Goal: Task Accomplishment & Management: Manage account settings

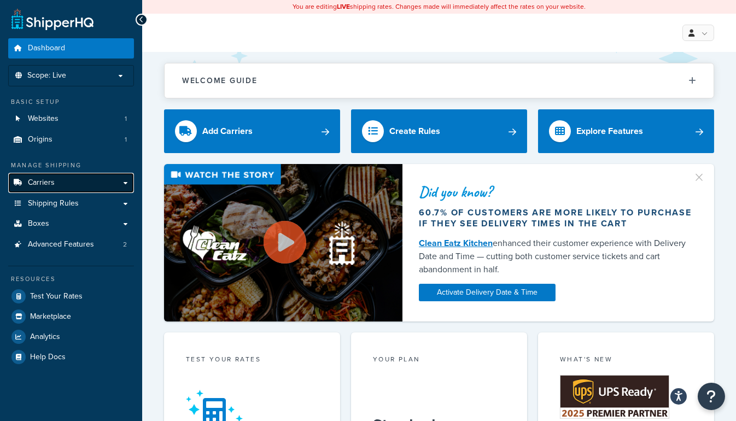
click at [125, 184] on link "Carriers" at bounding box center [71, 183] width 126 height 20
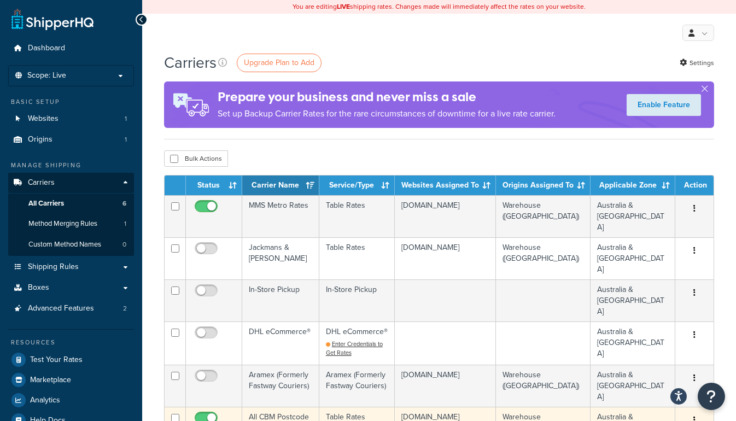
click at [267, 407] on td "All CBM Postcode Rates" at bounding box center [280, 428] width 77 height 42
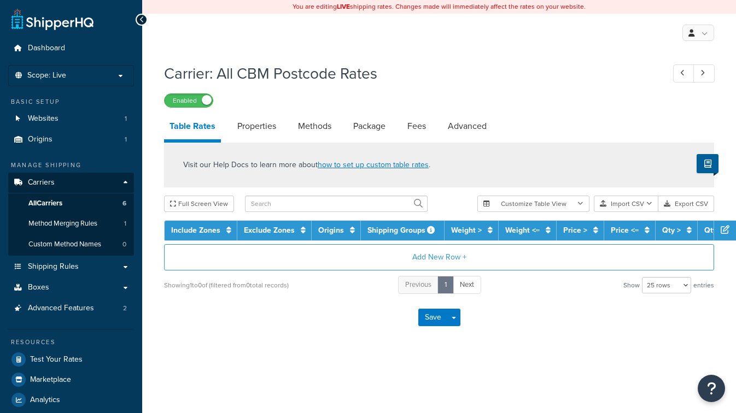
select select "25"
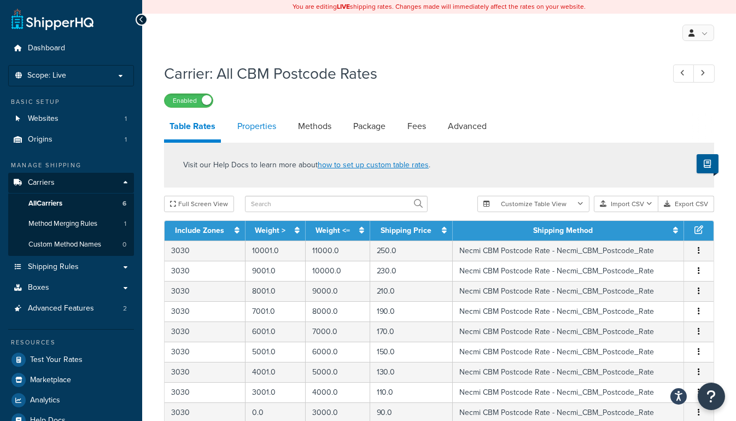
click at [247, 129] on link "Properties" at bounding box center [257, 126] width 50 height 26
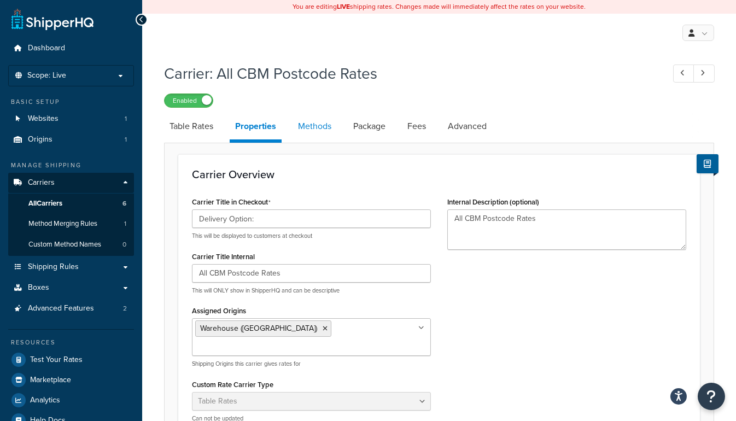
click at [319, 126] on link "Methods" at bounding box center [315, 126] width 44 height 26
select select "25"
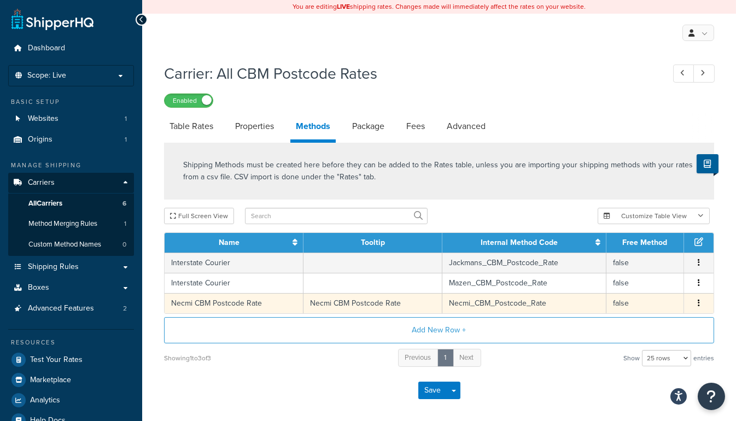
click at [695, 305] on button "button" at bounding box center [698, 303] width 9 height 12
click at [622, 288] on div "Edit" at bounding box center [643, 291] width 78 height 22
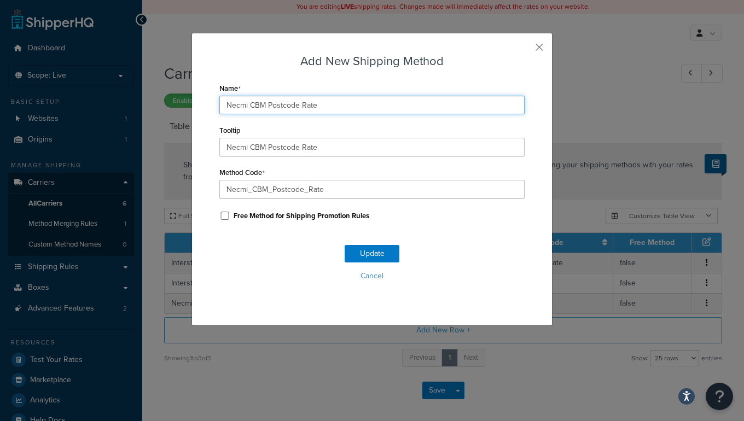
drag, startPoint x: 320, startPoint y: 107, endPoint x: 221, endPoint y: 102, distance: 99.1
click at [221, 102] on input "Necmi CBM Postcode Rate" at bounding box center [371, 105] width 305 height 19
drag, startPoint x: 244, startPoint y: 103, endPoint x: 232, endPoint y: 104, distance: 12.0
click at [225, 104] on input "Necmi CBM Postcode Rate" at bounding box center [371, 105] width 305 height 19
drag, startPoint x: 243, startPoint y: 106, endPoint x: 224, endPoint y: 106, distance: 19.7
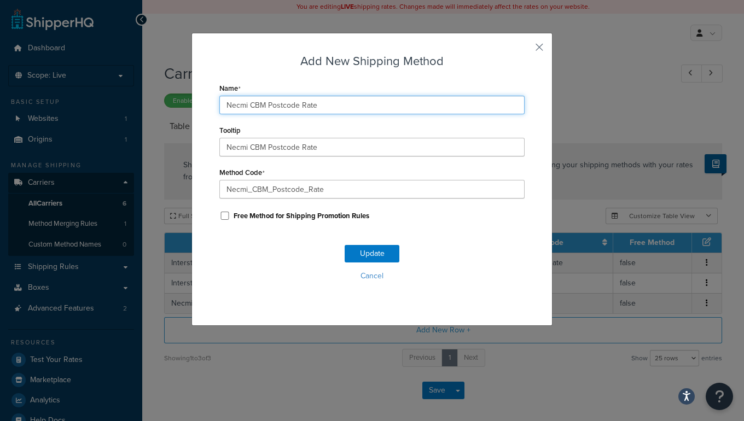
click at [224, 106] on input "Necmi CBM Postcode Rate" at bounding box center [371, 105] width 305 height 19
drag, startPoint x: 280, startPoint y: 104, endPoint x: 215, endPoint y: 98, distance: 65.3
click at [191, 98] on div "Add New Shipping Method Name Standard Rate for CBM Tooltip Necmi CBM Postcode R…" at bounding box center [371, 179] width 361 height 293
type input "Standard Rate for CBM"
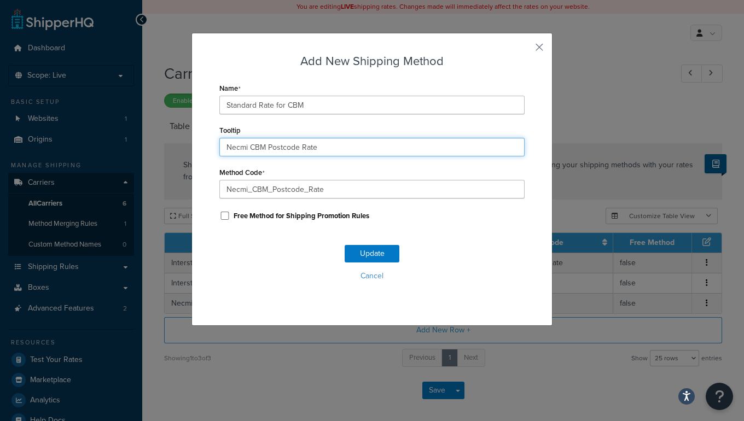
drag, startPoint x: 301, startPoint y: 150, endPoint x: 162, endPoint y: 135, distance: 139.8
click at [137, 135] on div "Add New Shipping Method Name Standard Rate for CBM Tooltip Necmi CBM Postcode R…" at bounding box center [372, 210] width 744 height 421
paste input "Standard Rate for CBM"
type input "Standard Rate for CBM"
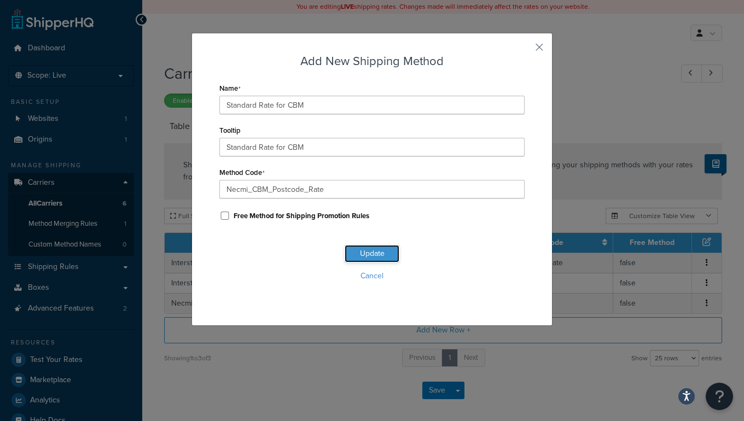
click at [363, 249] on button "Update" at bounding box center [371, 253] width 55 height 17
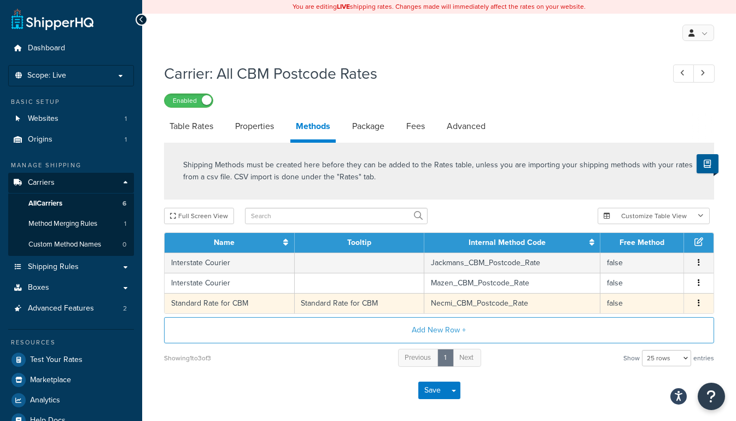
click at [698, 301] on icon "button" at bounding box center [699, 303] width 2 height 8
click at [633, 290] on div "Edit" at bounding box center [643, 291] width 78 height 22
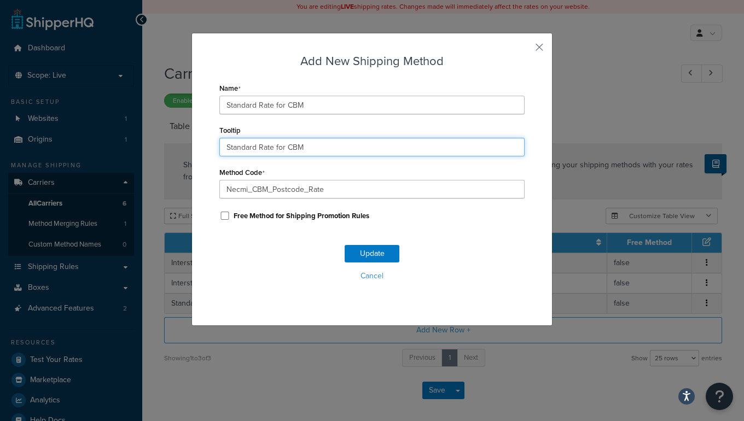
drag, startPoint x: 294, startPoint y: 141, endPoint x: 267, endPoint y: 145, distance: 27.8
click at [267, 145] on input "Standard Rate for CBM" at bounding box center [371, 147] width 305 height 19
click at [286, 145] on input "Standard Rate for CBM" at bounding box center [371, 147] width 305 height 19
drag, startPoint x: 298, startPoint y: 145, endPoint x: 269, endPoint y: 149, distance: 29.2
click at [269, 149] on input "Standard Rate for CBM" at bounding box center [371, 147] width 305 height 19
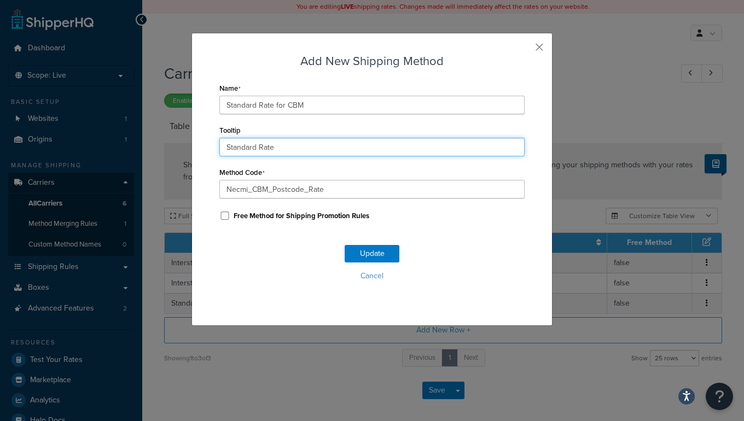
type input "Standard Rate"
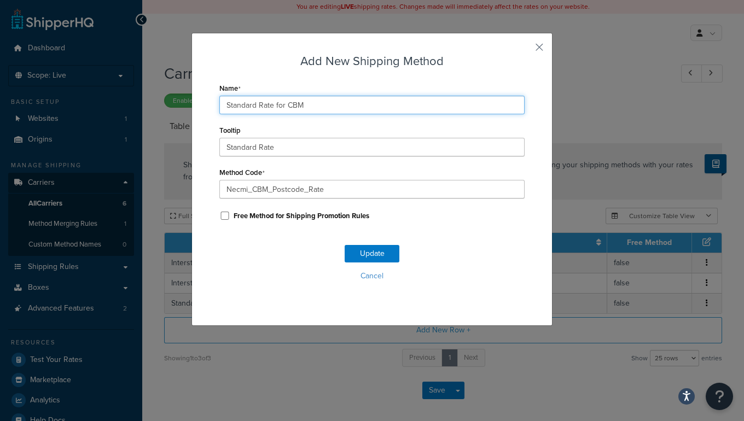
drag, startPoint x: 310, startPoint y: 110, endPoint x: 268, endPoint y: 115, distance: 42.4
click at [268, 115] on div "Name Standard Rate for CBM Tooltip Standard Rate Method Code Necmi_CBM_Postcode…" at bounding box center [371, 151] width 305 height 143
type input "Standard Rate"
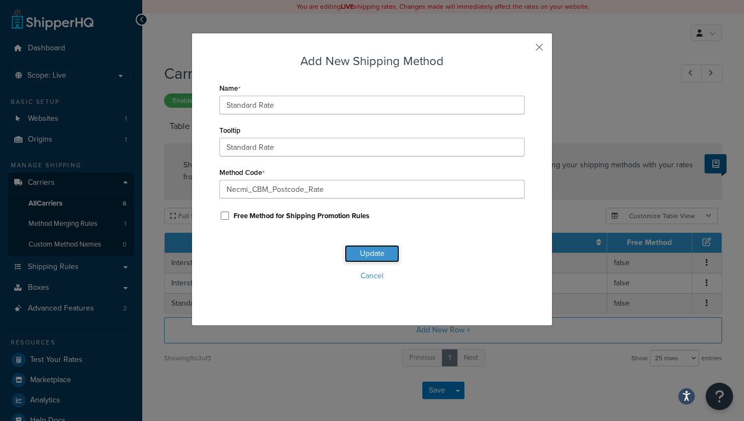
click at [369, 255] on button "Update" at bounding box center [371, 253] width 55 height 17
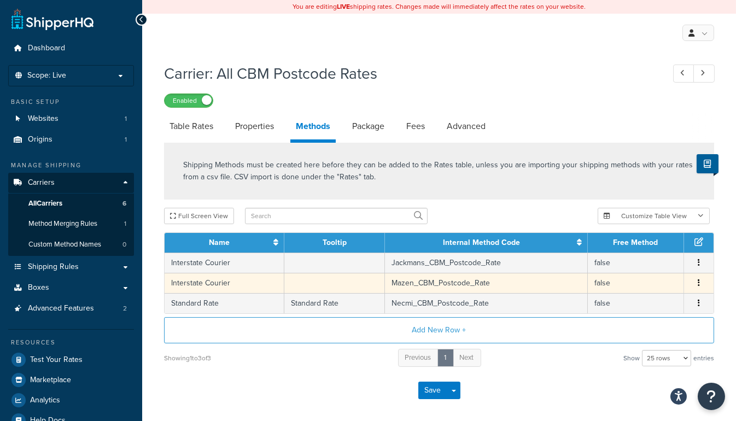
click at [699, 281] on icon "button" at bounding box center [699, 283] width 2 height 8
click at [635, 273] on div "Edit" at bounding box center [643, 271] width 78 height 22
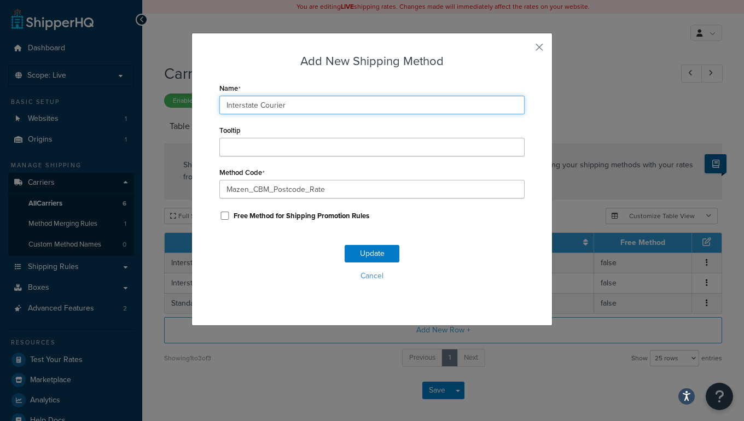
drag, startPoint x: -2, startPoint y: 80, endPoint x: 90, endPoint y: 78, distance: 91.9
click at [7, 79] on div "Add New Shipping Method Name Interstate Courier Tooltip Method Code Mazen_CBM_P…" at bounding box center [372, 210] width 744 height 421
type input "Standard Rate"
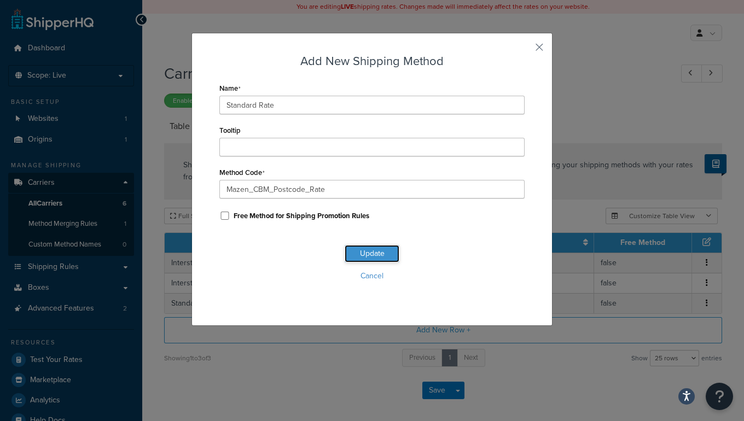
click at [375, 249] on button "Update" at bounding box center [371, 253] width 55 height 17
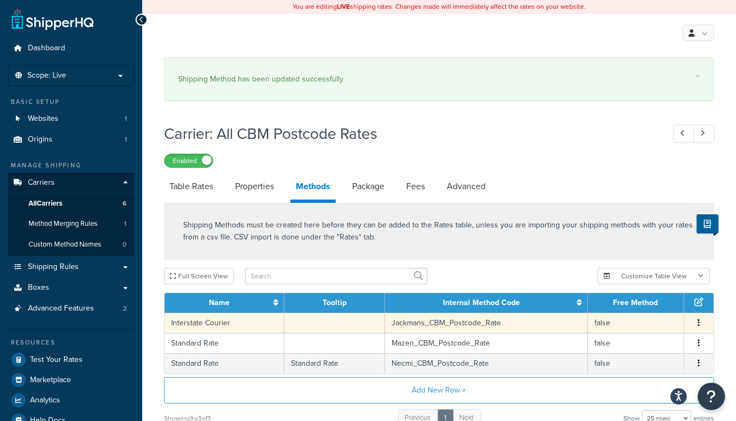
click at [694, 318] on span "Edit Delete" at bounding box center [699, 323] width 16 height 12
click at [694, 320] on button "button" at bounding box center [698, 323] width 9 height 12
click at [638, 317] on div "Edit" at bounding box center [643, 311] width 78 height 22
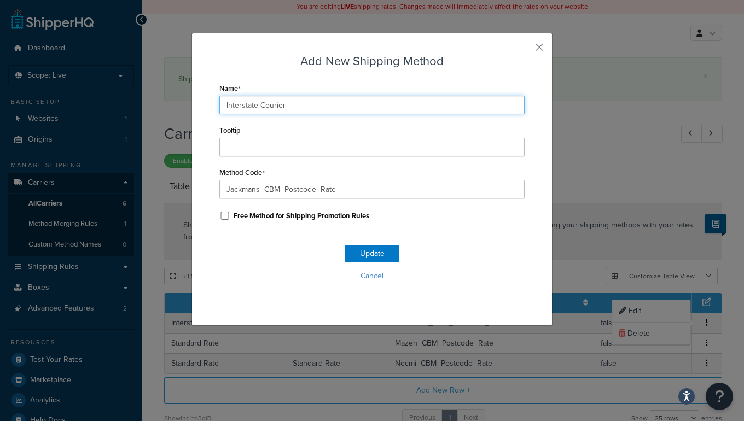
drag, startPoint x: 238, startPoint y: 102, endPoint x: 107, endPoint y: 102, distance: 131.2
click at [65, 101] on div "Add New Shipping Method Name Interstate Courier Tooltip Method Code Jackmans_CB…" at bounding box center [372, 210] width 744 height 421
type input "r"
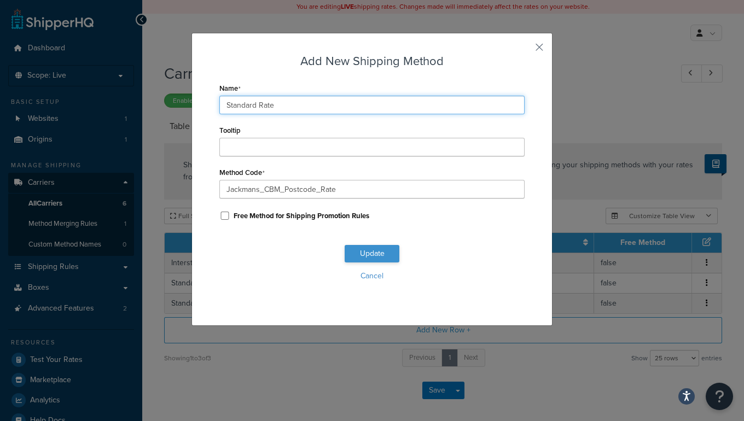
type input "Standard Rate"
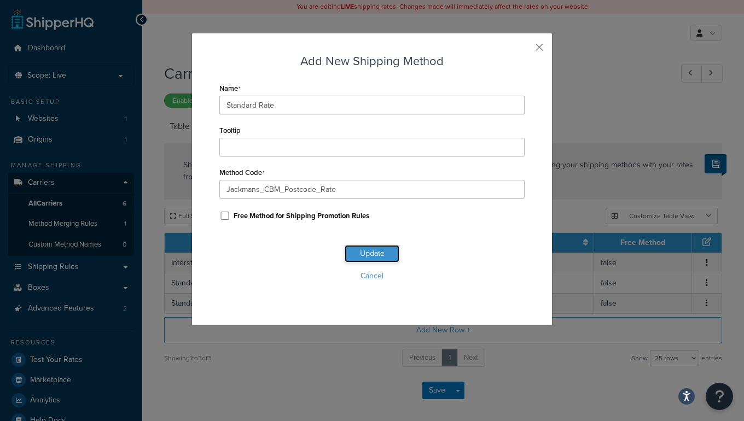
click at [363, 251] on button "Update" at bounding box center [371, 253] width 55 height 17
